Goal: Task Accomplishment & Management: Use online tool/utility

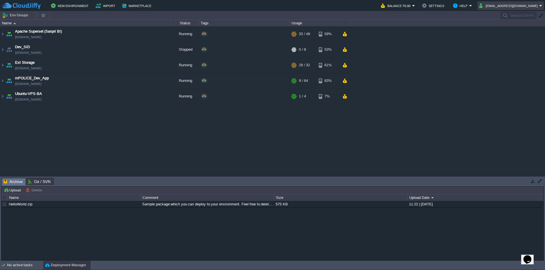
click at [531, 4] on button "devops@sanpri.net" at bounding box center [509, 5] width 60 height 7
click at [513, 31] on span "Sign out" at bounding box center [513, 30] width 14 height 4
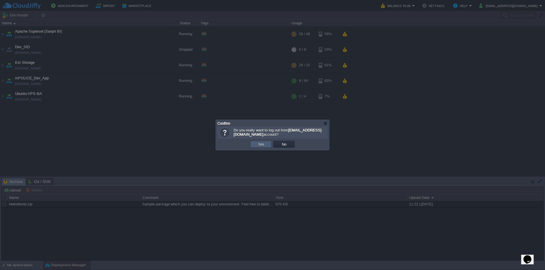
click at [259, 145] on button "Yes" at bounding box center [261, 144] width 10 height 5
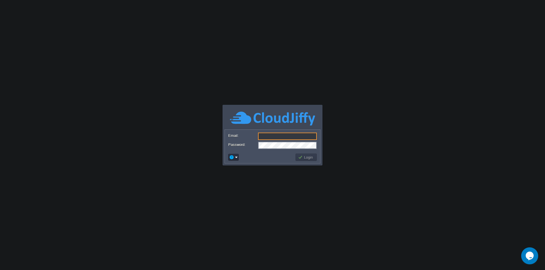
type input "[EMAIL_ADDRESS][PERSON_NAME][DOMAIN_NAME]"
click at [310, 158] on button "Login" at bounding box center [306, 157] width 16 height 5
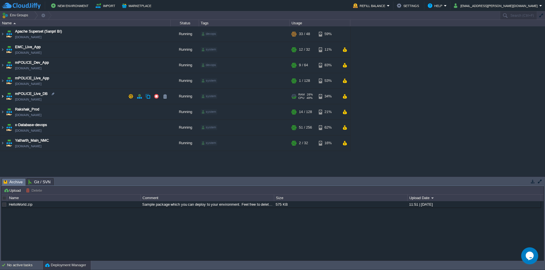
click at [2, 96] on img at bounding box center [2, 96] width 5 height 15
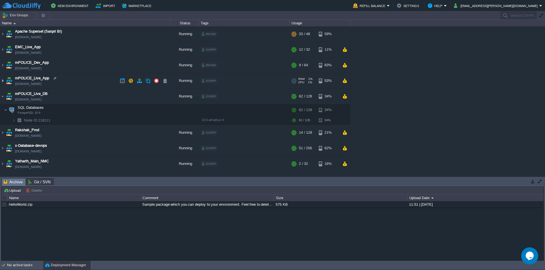
click at [3, 82] on img at bounding box center [2, 80] width 5 height 15
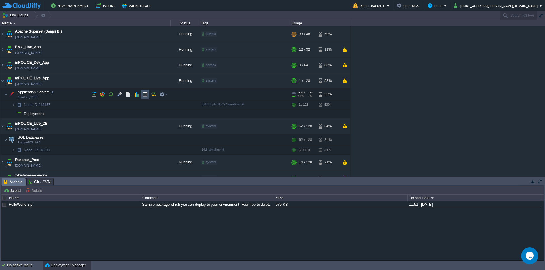
click at [144, 95] on button "button" at bounding box center [144, 94] width 5 height 5
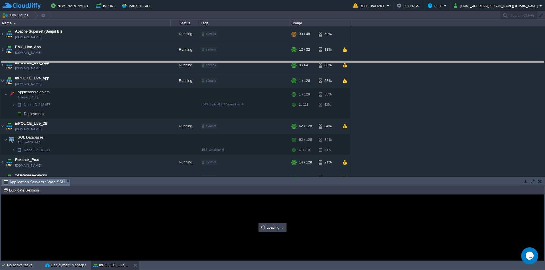
drag, startPoint x: 221, startPoint y: 186, endPoint x: 239, endPoint y: 69, distance: 118.5
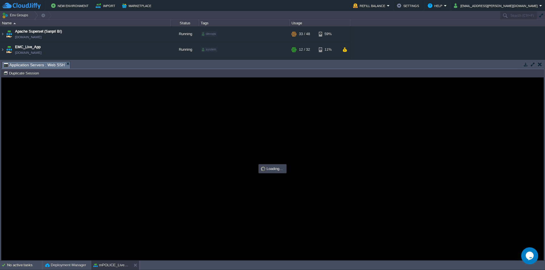
type input "#000000"
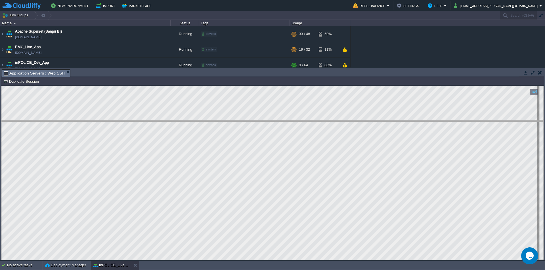
drag, startPoint x: 126, startPoint y: 79, endPoint x: 132, endPoint y: 141, distance: 61.8
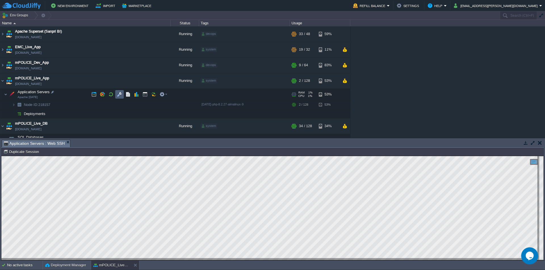
click at [121, 92] on button "button" at bounding box center [119, 94] width 5 height 5
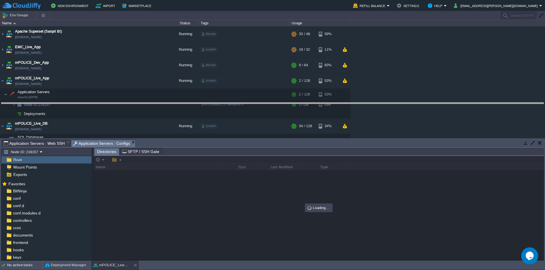
drag, startPoint x: 206, startPoint y: 148, endPoint x: 218, endPoint y: 77, distance: 71.2
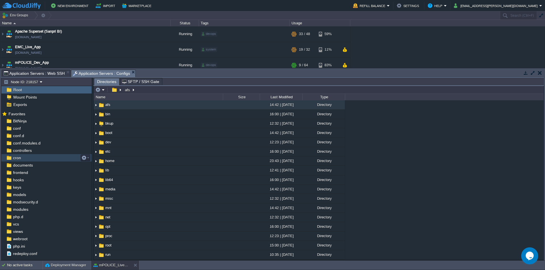
click at [24, 157] on div "cron" at bounding box center [46, 157] width 90 height 7
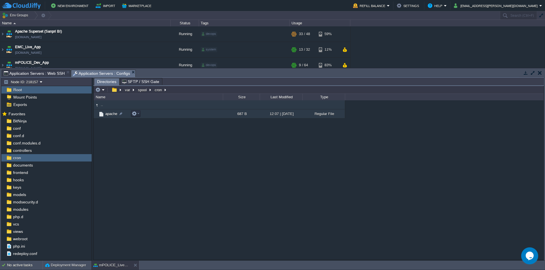
click at [108, 115] on span "apache" at bounding box center [111, 114] width 14 height 5
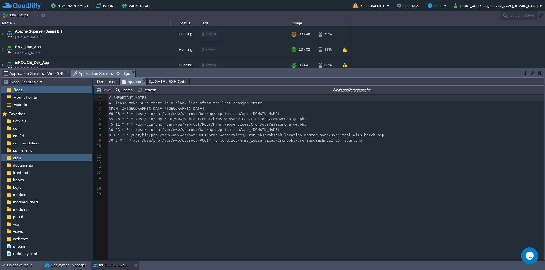
scroll to position [2, 0]
click at [350, 141] on pre "30 3 * * * /usr/bin/php /var/www/webroot/ROOT/frontend/web/hrms_webservices/Cro…" at bounding box center [327, 140] width 438 height 5
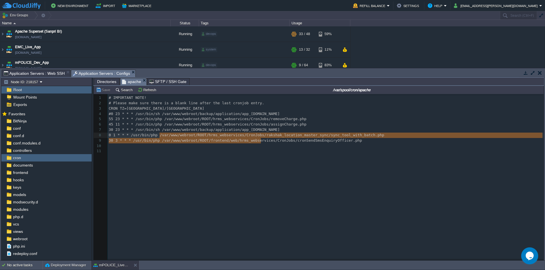
type textarea "/var/www/webroot/ROOT/frontend/web/hrms_webservices"
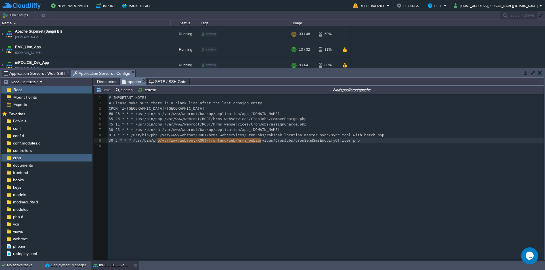
drag, startPoint x: 260, startPoint y: 141, endPoint x: 157, endPoint y: 140, distance: 103.6
click at [107, 83] on span "Directories" at bounding box center [106, 81] width 19 height 7
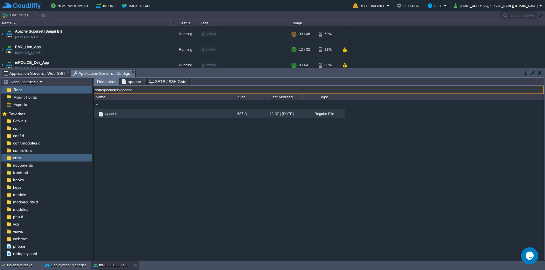
click at [197, 90] on input "/var/spool/cron/apache" at bounding box center [319, 90] width 450 height 8
paste input "www/webroot/ROOT/frontend/web/hrms_webservices"
type input "/var/www/webroot/ROOT/frontend/web/hrms_webservices"
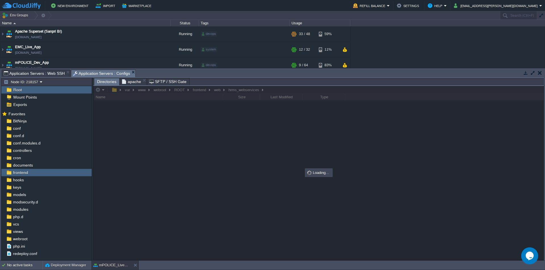
click at [130, 82] on span "apache" at bounding box center [131, 81] width 19 height 7
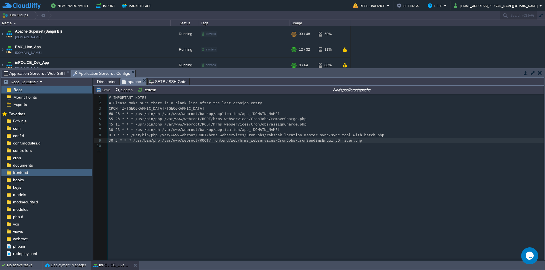
click at [106, 82] on span "Directories" at bounding box center [106, 81] width 19 height 7
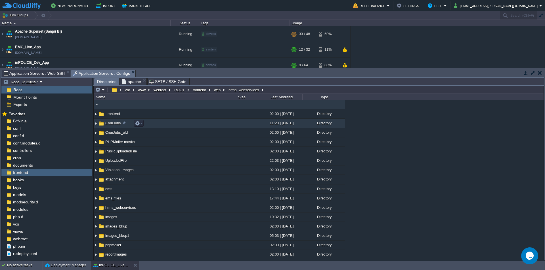
click at [114, 123] on span "CronJobs" at bounding box center [112, 123] width 17 height 5
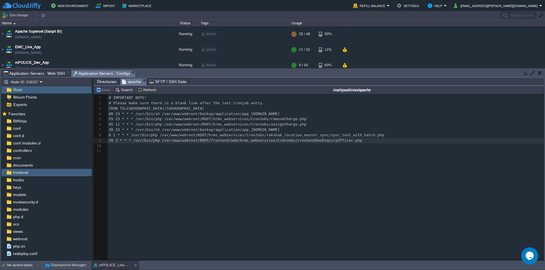
click at [128, 82] on span "apache" at bounding box center [131, 81] width 19 height 7
click at [277, 129] on pre "30 23 * * * /usr/bin/sh /var/www/webroot/backup/application/app_[DOMAIN_NAME]" at bounding box center [327, 129] width 438 height 5
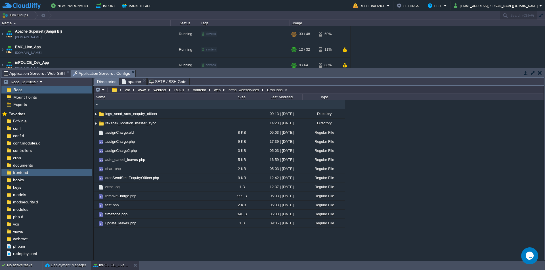
click at [109, 84] on span "Directories" at bounding box center [106, 81] width 19 height 7
click at [160, 178] on div at bounding box center [160, 177] width 5 height 5
click at [167, 178] on input "cronSendSmsEnquiryOfficer.php" at bounding box center [163, 177] width 118 height 7
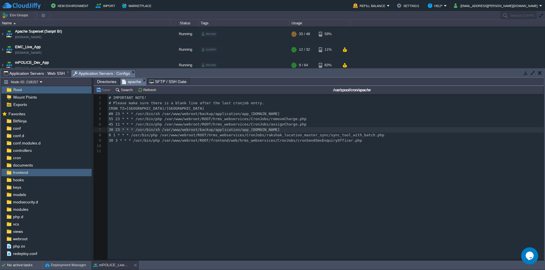
click at [127, 81] on span "apache" at bounding box center [131, 81] width 19 height 7
click at [343, 142] on pre "30 3 * * * /usr/bin/php /var/www/webroot/ROOT/frontend/web/hrms_webservices/Cro…" at bounding box center [327, 140] width 438 height 5
paste textarea "p"
type textarea "cronSendSmsEnquiryOfficer.php"
drag, startPoint x: 344, startPoint y: 142, endPoint x: 282, endPoint y: 142, distance: 62.1
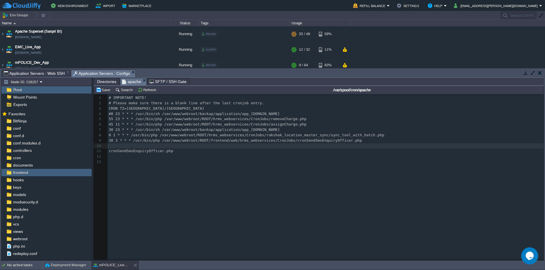
paste textarea "php"
type textarea "cronSendSmsEnquiryOfficer.php"
click at [235, 148] on pre "​" at bounding box center [327, 146] width 438 height 5
click at [226, 141] on span "30 3 * * * /usr/bin/php /var/www/webroot/ROOT/frontend/web/hrms_webservices/Cro…" at bounding box center [235, 140] width 253 height 4
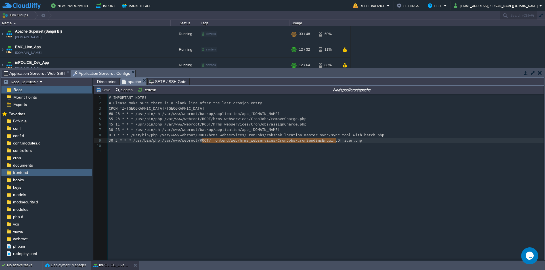
type textarea "frontend/web/hrms_webservices/CronJobs/cronSendSmsEnquiryOfficer.php"
drag, startPoint x: 202, startPoint y: 141, endPoint x: 342, endPoint y: 142, distance: 140.5
click at [331, 153] on pre "​" at bounding box center [327, 151] width 438 height 5
